Goal: Check status

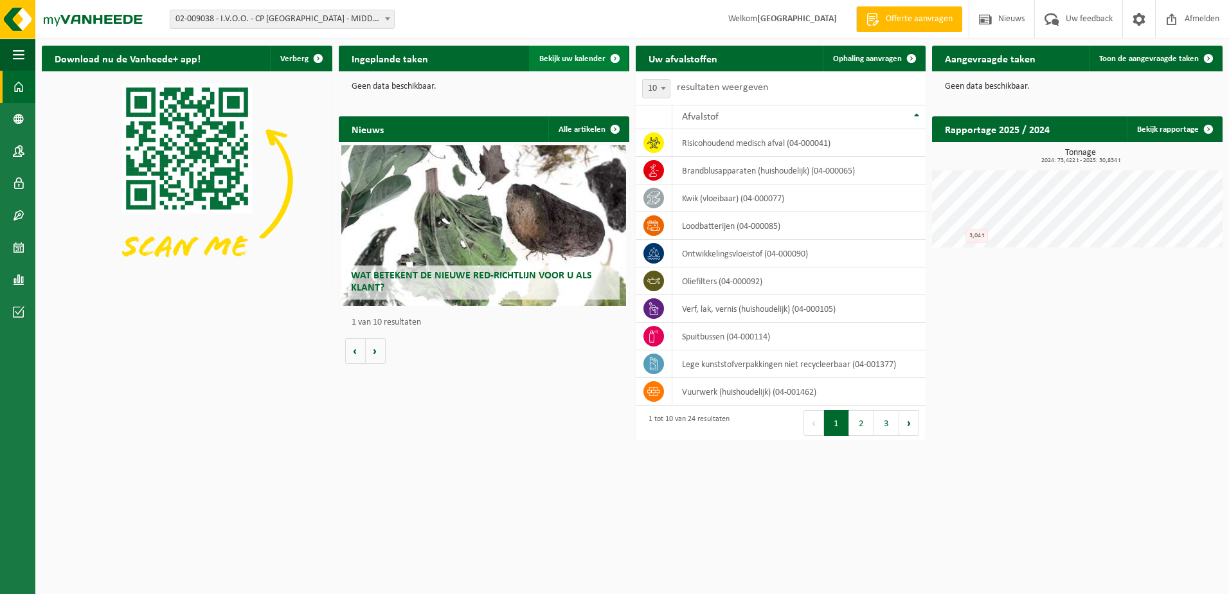
click at [588, 51] on link "Bekijk uw kalender" at bounding box center [578, 59] width 99 height 26
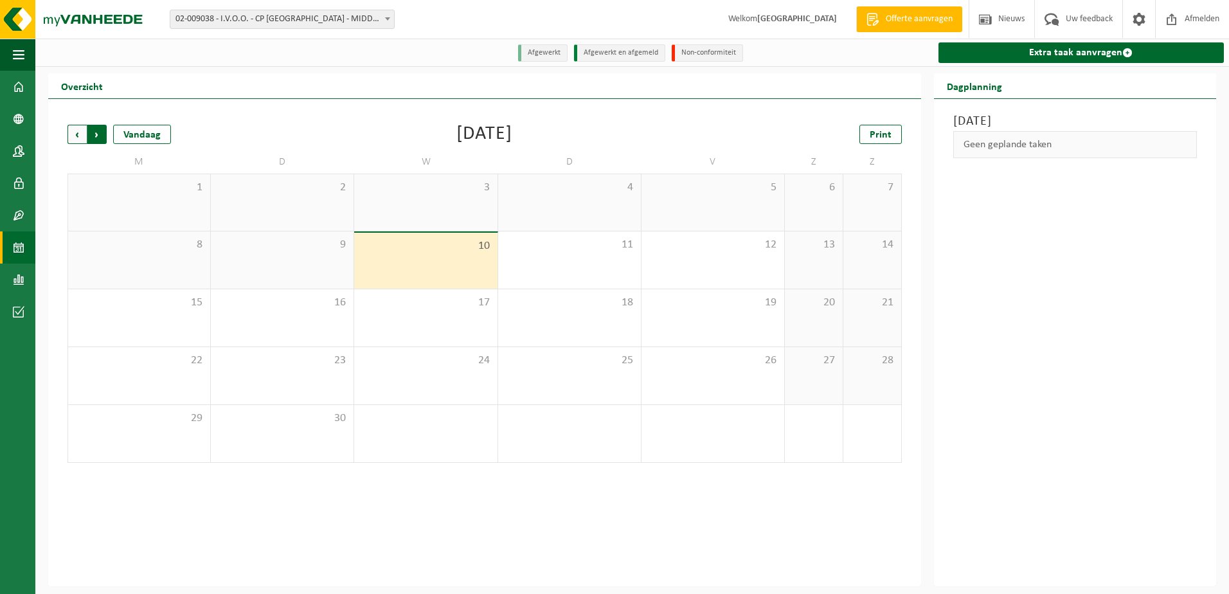
click at [75, 130] on span "Vorige" at bounding box center [76, 134] width 19 height 19
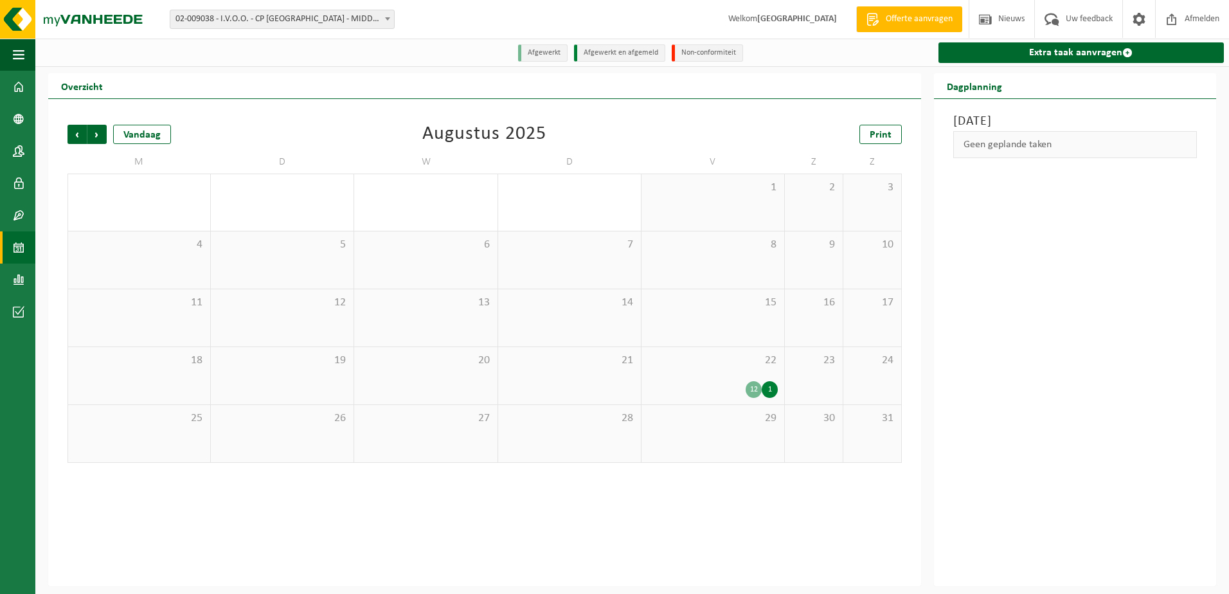
click at [723, 378] on div "22 12 1" at bounding box center [713, 375] width 143 height 57
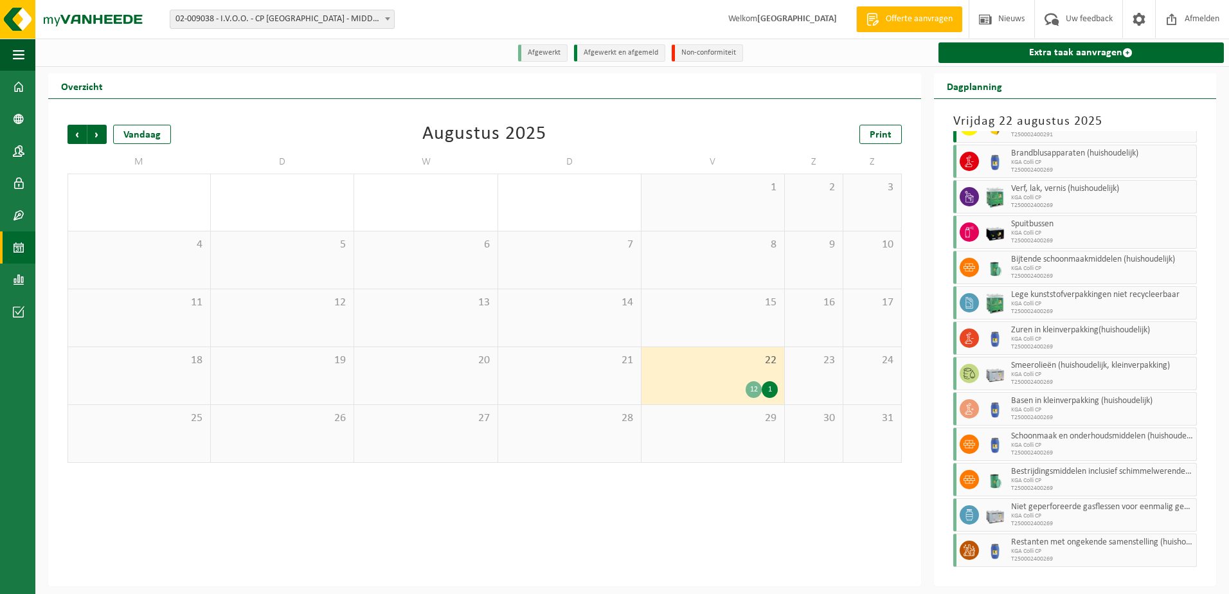
scroll to position [63, 0]
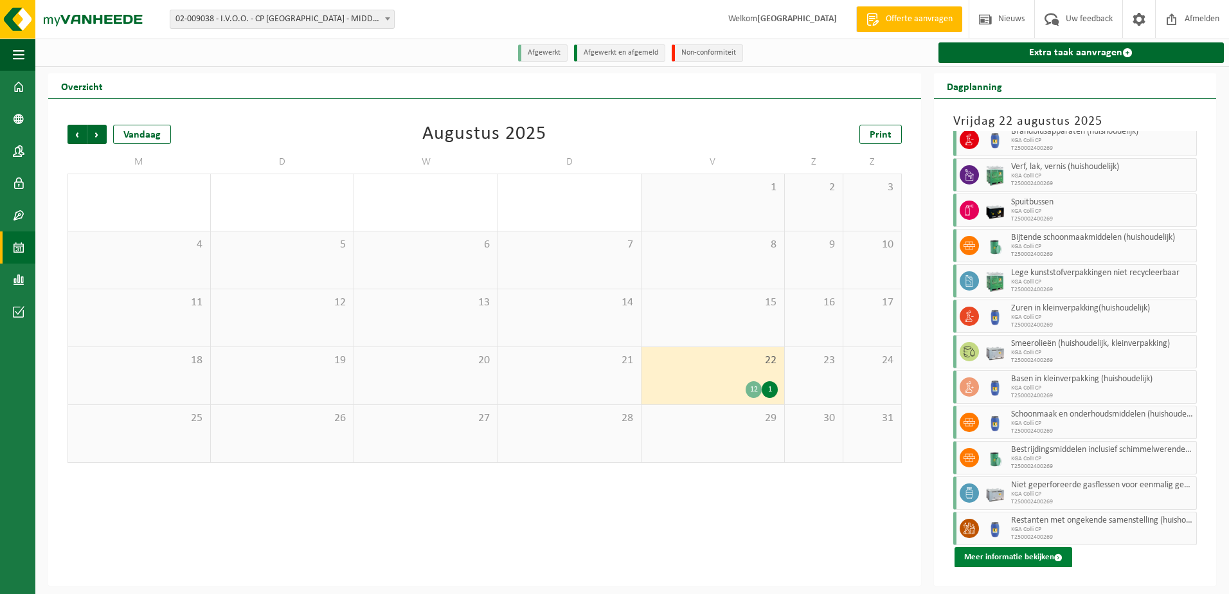
click at [1014, 553] on button "Meer informatie bekijken" at bounding box center [1014, 557] width 118 height 21
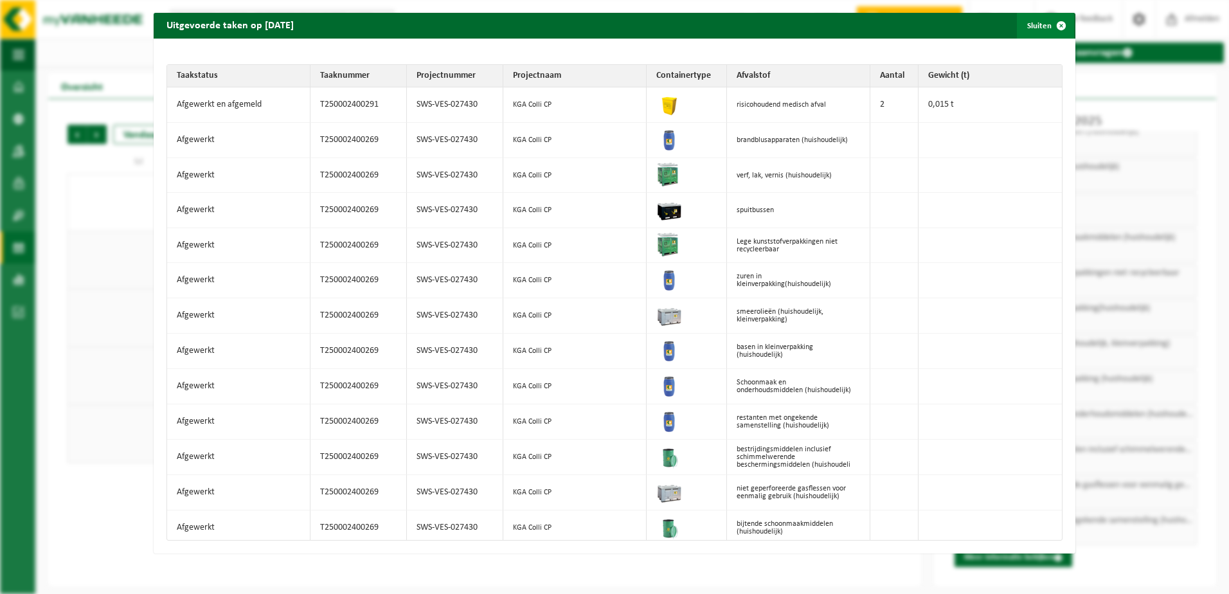
click at [1056, 23] on span "button" at bounding box center [1061, 26] width 26 height 26
